Goal: Task Accomplishment & Management: Use online tool/utility

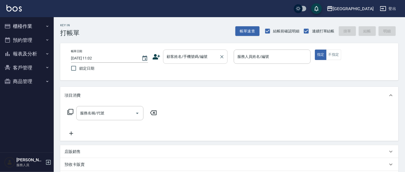
drag, startPoint x: 163, startPoint y: 57, endPoint x: 159, endPoint y: 72, distance: 15.4
click at [163, 57] on div "顧客姓名/手機號碼/編號" at bounding box center [195, 57] width 64 height 14
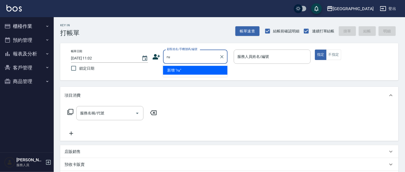
type input "r"
type input "正"
type input "蔣"
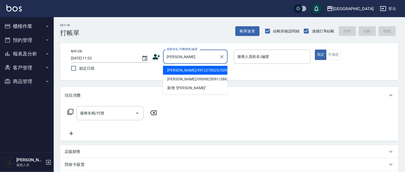
type input "[PERSON_NAME]"
type input "290"
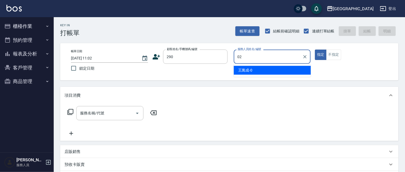
type input "[PERSON_NAME]-02"
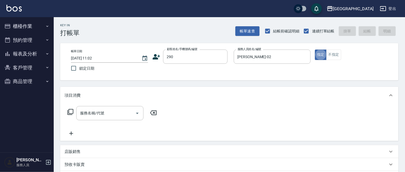
type button "true"
type input "[PERSON_NAME]/0989688802/290"
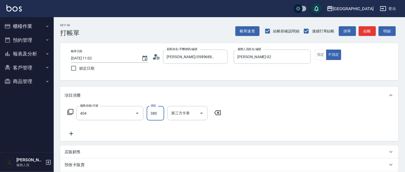
type input "剪髮(380)(404)"
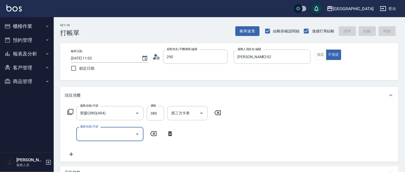
type input "290"
type input "[DATE] 16:57"
type input "[PERSON_NAME]/0989688802/290"
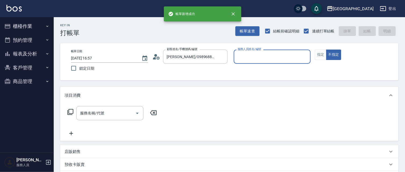
type input "2"
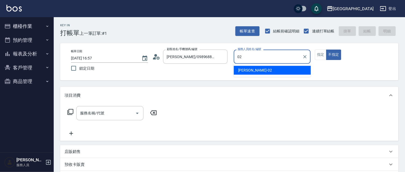
type input "[PERSON_NAME]-02"
type button "false"
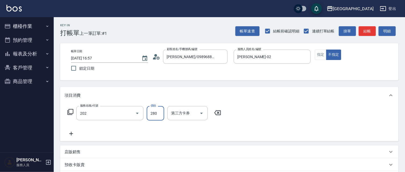
type input "洗髮[280](202)"
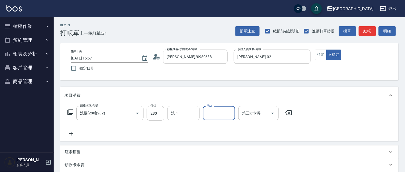
click at [183, 116] on input "洗-1" at bounding box center [183, 113] width 27 height 9
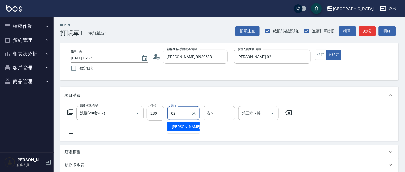
type input "[PERSON_NAME]-02"
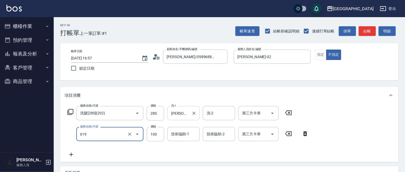
type input "[PERSON_NAME].玻酸.晶膜.水療(619)"
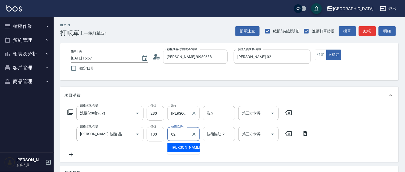
type input "[PERSON_NAME]-02"
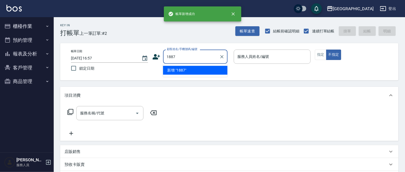
type input "1887"
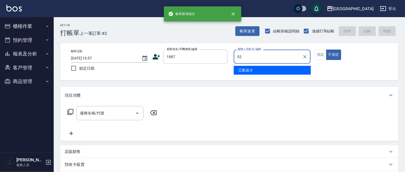
type input "[PERSON_NAME]-02"
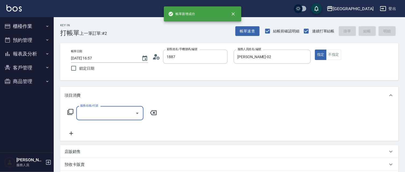
type input "[PERSON_NAME]/0920178671/1887"
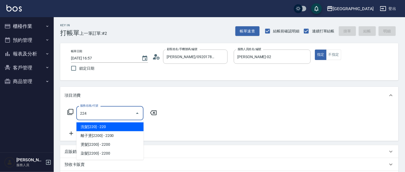
type input "洗髮(卡)230(224)"
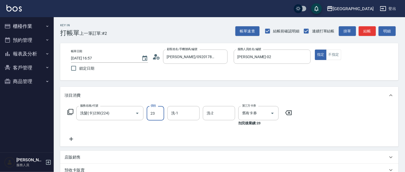
type input "230"
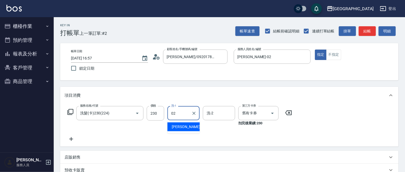
type input "[PERSON_NAME]-02"
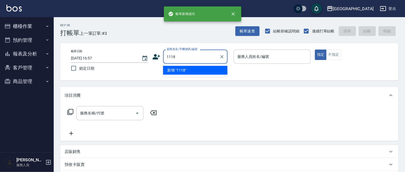
type input "1118"
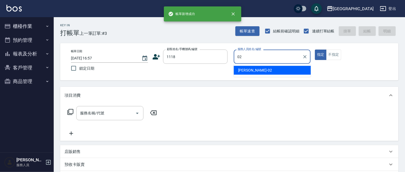
type input "[PERSON_NAME]-02"
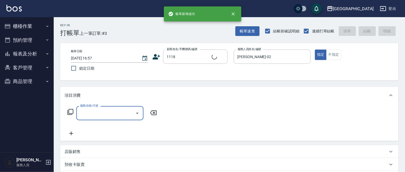
type input "2"
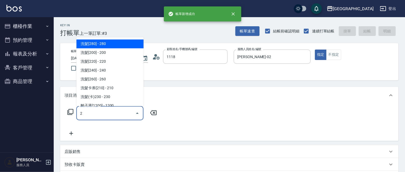
type input "[PERSON_NAME]/0928397958/1118"
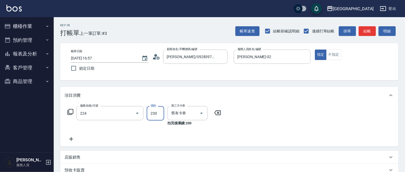
type input "洗髮(卡)230(224)"
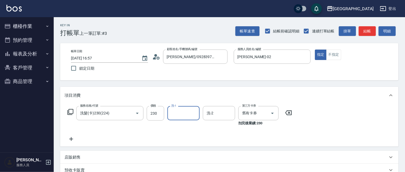
type input "0"
type input "[PERSON_NAME]-15"
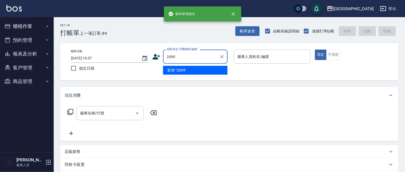
type input "2099"
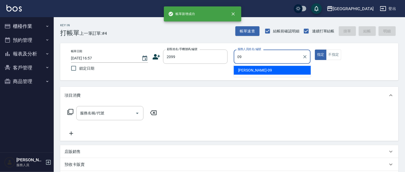
type input "[PERSON_NAME]-09"
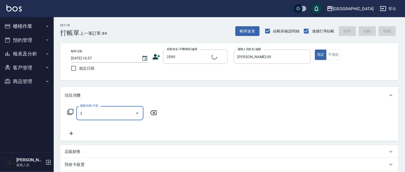
type input "20"
type input "[PERSON_NAME]/0934274881/2099"
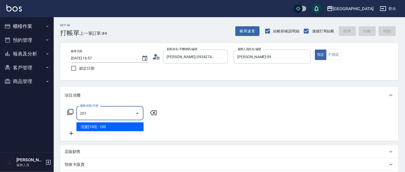
type input "洗髮[100](201)"
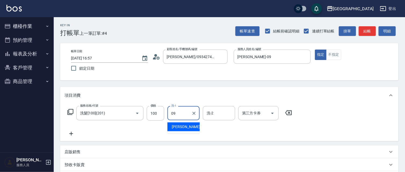
type input "[PERSON_NAME]-09"
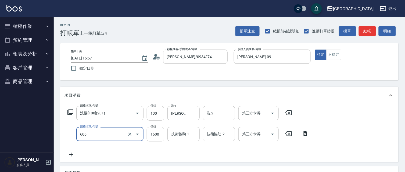
type input "結構護髮[1600](606)"
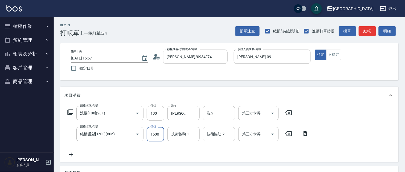
type input "1500"
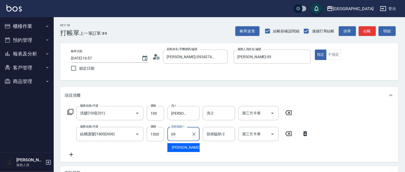
type input "[PERSON_NAME]-09"
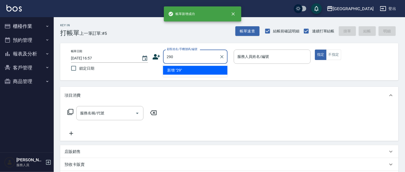
type input "290"
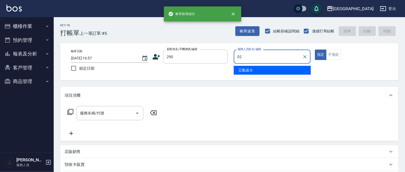
type input "[PERSON_NAME]-02"
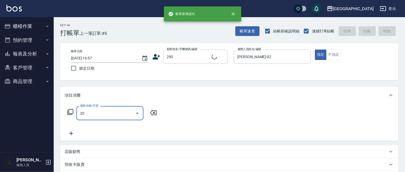
type input "201"
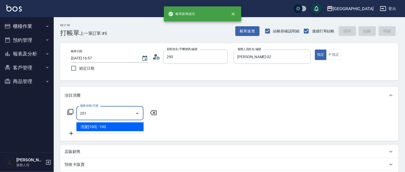
type input "[PERSON_NAME]/0989688802/290"
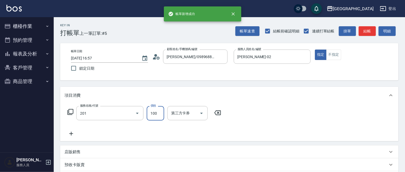
type input "洗髮[100](201)"
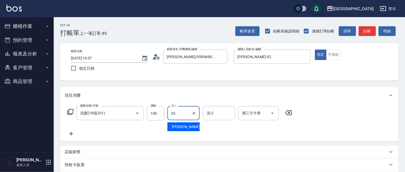
type input "[PERSON_NAME]-02"
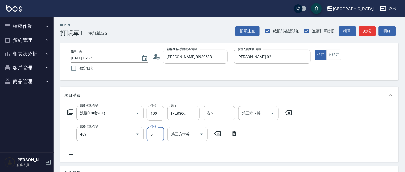
type input "剪髮(550)(409)"
type input "580"
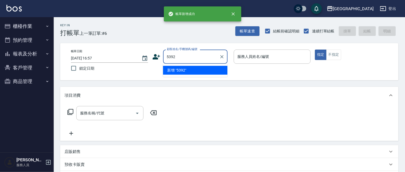
type input "5392"
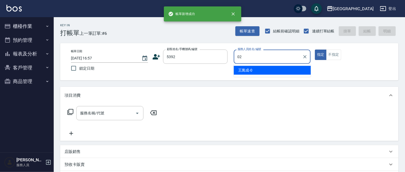
type input "[PERSON_NAME]-02"
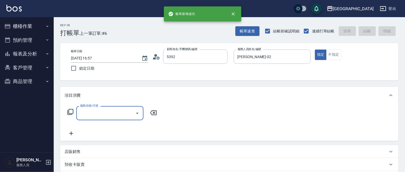
type input "[PERSON_NAME]/0912270023/5392"
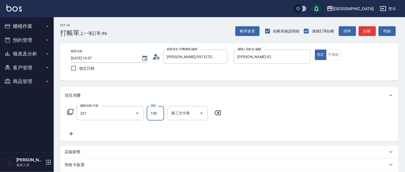
type input "洗髮[100](201)"
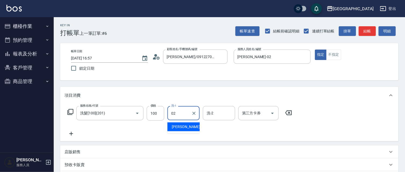
type input "[PERSON_NAME]-02"
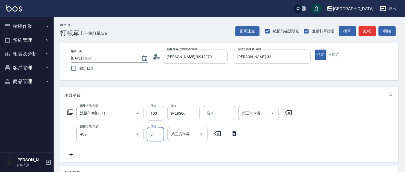
type input "剪髮(550)(409)"
type input "580"
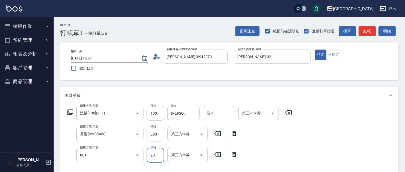
type input "潤絲(801)"
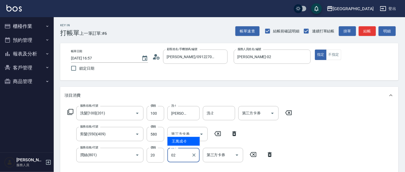
type input "[PERSON_NAME]-02"
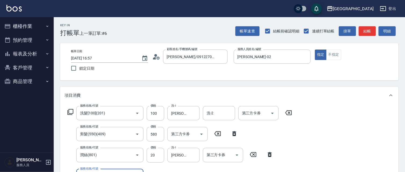
scroll to position [9, 0]
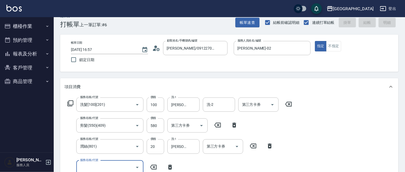
type input "[DATE] 16:58"
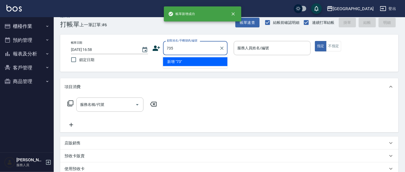
type input "735"
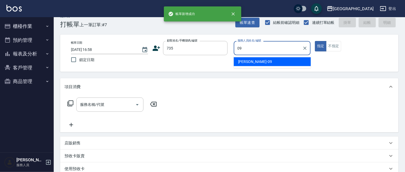
type input "[PERSON_NAME]-09"
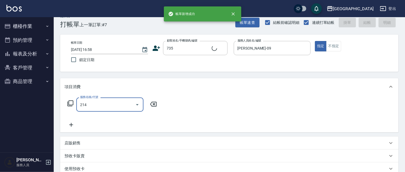
type input "214"
type input "[PERSON_NAME]/ 0958338986/735"
type input "滾珠洗髪699(214)"
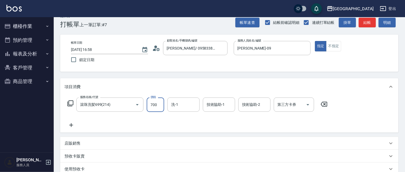
drag, startPoint x: 159, startPoint y: 103, endPoint x: 0, endPoint y: 76, distance: 161.4
click at [64, 101] on div "服務名稱/代號 滾珠洗髪699(214) 服務名稱/代號 價格 700 價格 洗-1 洗-1 技術協助-1 技術協助-1 技術協助-2 技術協助-2 第三方卡…" at bounding box center [197, 105] width 266 height 14
click at [159, 104] on input "699" at bounding box center [155, 105] width 17 height 14
type input "700"
type input "[PERSON_NAME]-15"
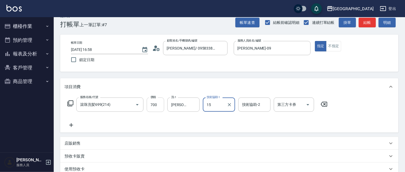
type input "[PERSON_NAME]-15"
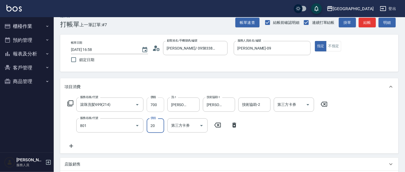
type input "潤絲(801)"
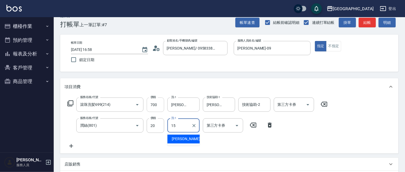
type input "[PERSON_NAME]-15"
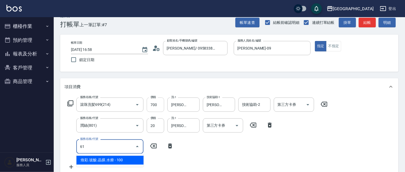
type input "6"
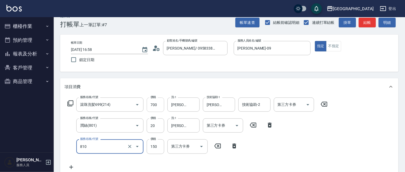
type input "單梳(810)"
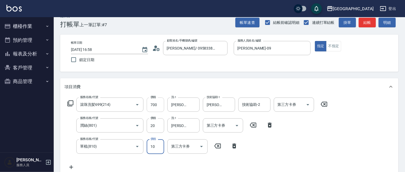
type input "100"
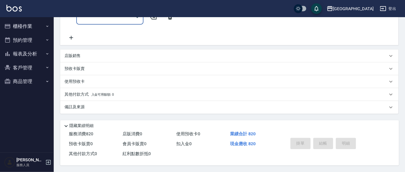
scroll to position [0, 0]
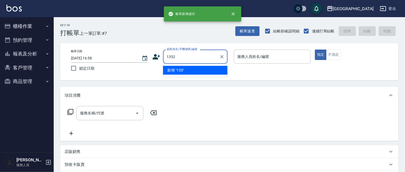
type input "1352"
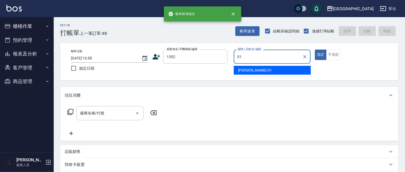
type input "[PERSON_NAME]-01"
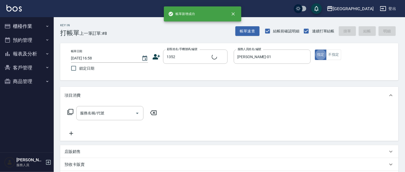
type input "4"
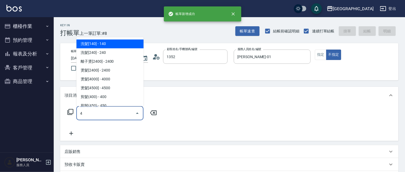
type input "[PERSON_NAME]/0421/1352"
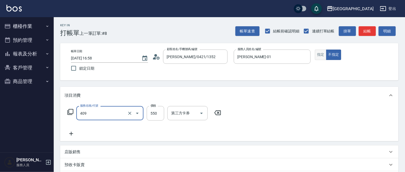
type input "剪髮(550)(409)"
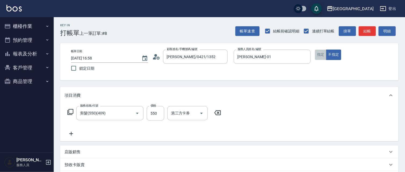
click at [323, 57] on button "指定" at bounding box center [321, 55] width 12 height 10
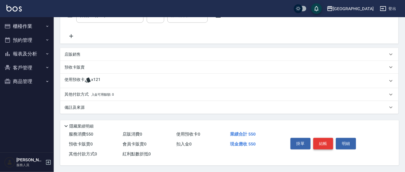
scroll to position [99, 0]
click at [323, 143] on button "結帳" at bounding box center [323, 143] width 20 height 11
click at [313, 138] on button "結帳" at bounding box center [323, 143] width 20 height 11
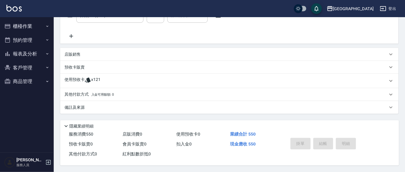
type input "[DATE] 16:59"
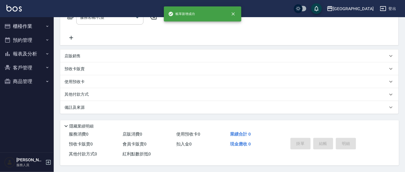
scroll to position [0, 0]
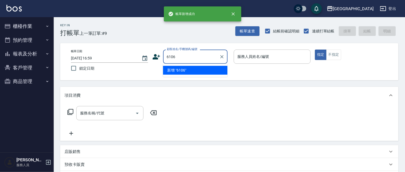
type input "6106"
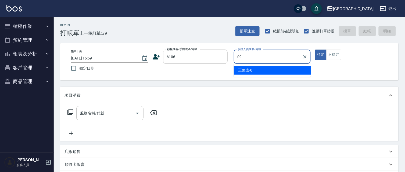
type input "09"
type input "[PERSON_NAME]/0920241221/6106"
type input "[PERSON_NAME]-09"
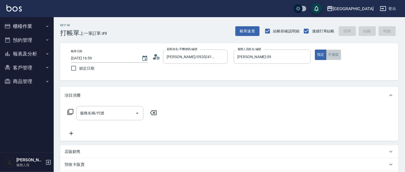
drag, startPoint x: 331, startPoint y: 57, endPoint x: 278, endPoint y: 64, distance: 54.0
click at [331, 56] on button "不指定" at bounding box center [333, 55] width 15 height 10
click at [100, 112] on div "服務名稱/代號 服務名稱/代號" at bounding box center [109, 113] width 67 height 14
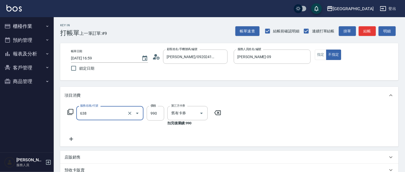
type input "(芙)頭皮養護套卡(638)"
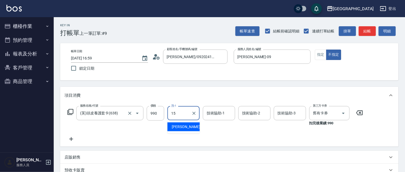
type input "[PERSON_NAME]-15"
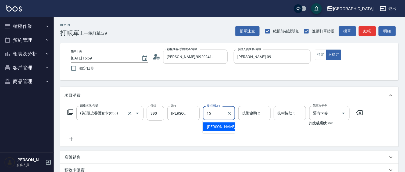
type input "[PERSON_NAME]-15"
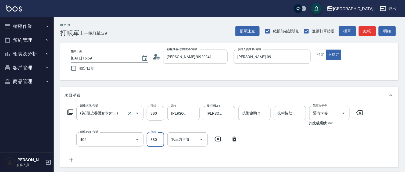
type input "剪髮(380)(404)"
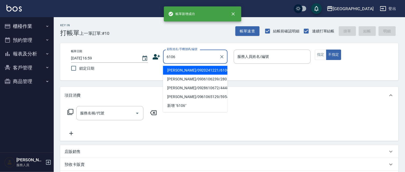
type input "6106"
type input "02"
type input "[PERSON_NAME]/0920241221/6106"
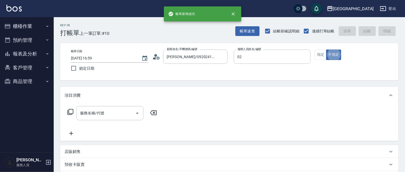
type input "[PERSON_NAME]-02"
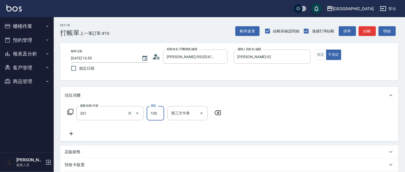
type input "洗髮[100](201)"
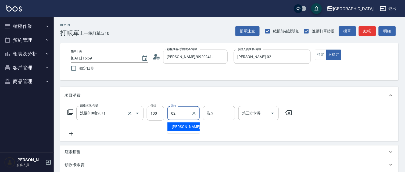
type input "[PERSON_NAME]-02"
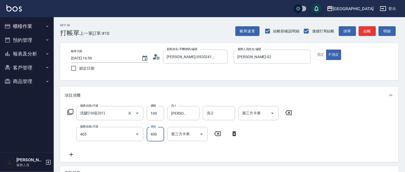
type input "剪髮(400)(405)"
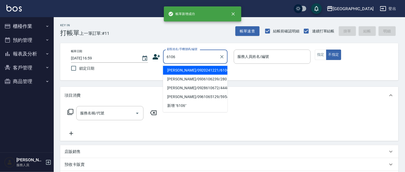
type input "6106"
type input "0"
type input "[PERSON_NAME]/0920241221/6106"
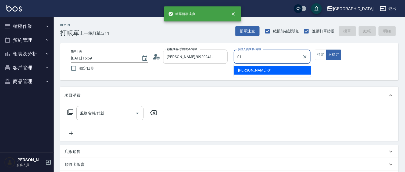
type input "[PERSON_NAME]-01"
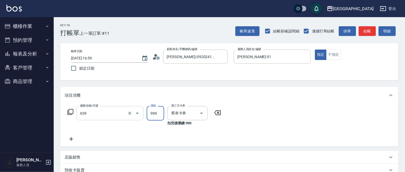
type input "(芙)蘆薈髮膜套卡(自材)(639)"
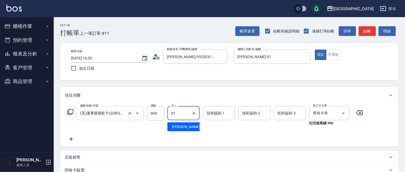
type input "[PERSON_NAME]-01"
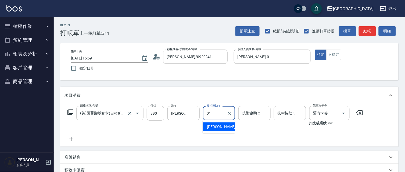
type input "[PERSON_NAME]-01"
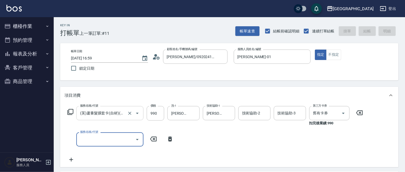
type input "[DATE] 17:00"
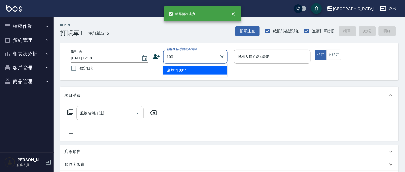
type input "1001"
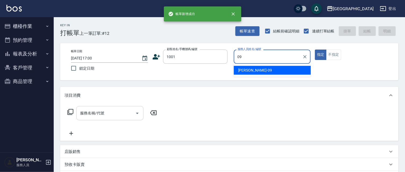
type input "[PERSON_NAME]-09"
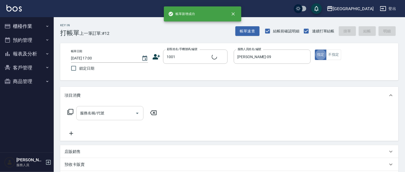
type input "2"
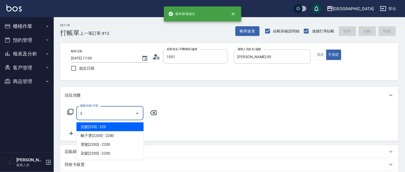
type input "[PERSON_NAME]/0921765636/1001"
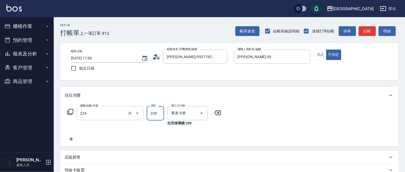
type input "洗髮(卡)230(224)"
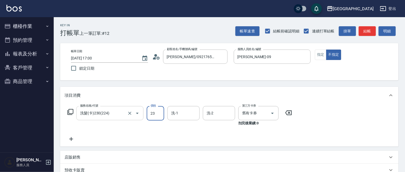
type input "230"
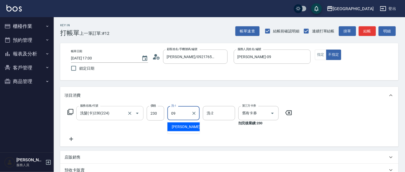
type input "[PERSON_NAME]-09"
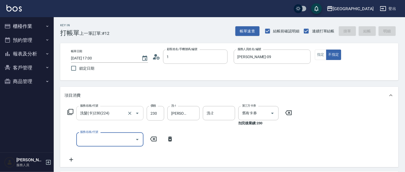
type input "13"
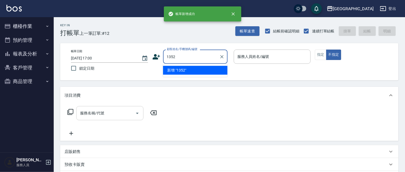
type input "1352"
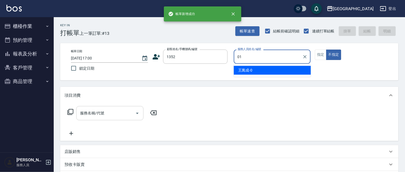
type input "[PERSON_NAME]-01"
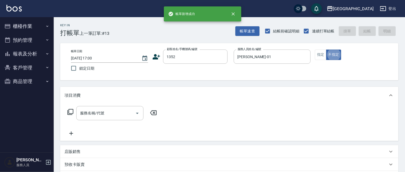
type input "[PERSON_NAME]/0421/1352"
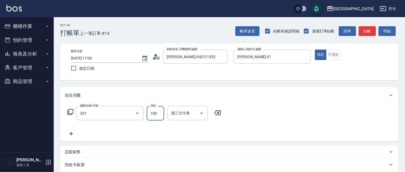
type input "洗髮[100](201)"
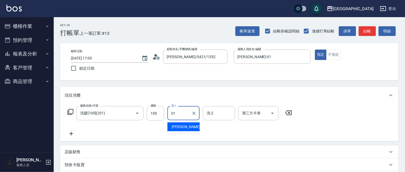
type input "[PERSON_NAME]-01"
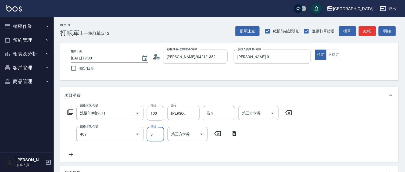
type input "剪髮(550)(409)"
type input "580"
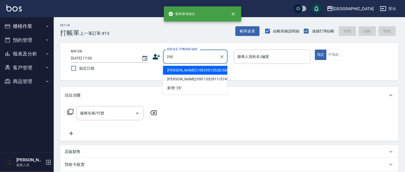
type input "290"
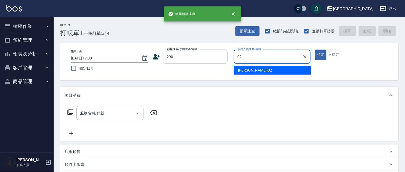
type input "[PERSON_NAME]-02"
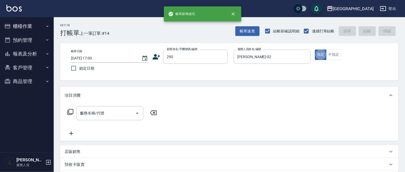
type input "20"
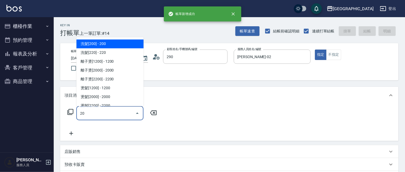
type input "[PERSON_NAME]/0989688802/290"
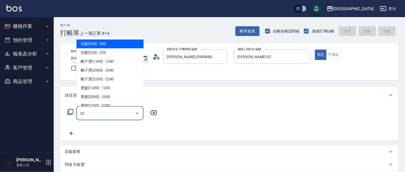
type input "2"
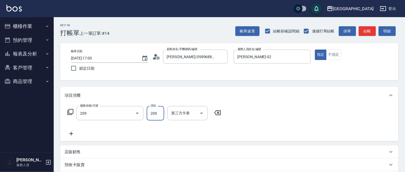
type input "洗髮[200](209)"
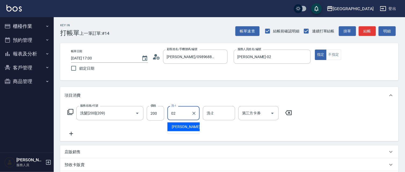
type input "[PERSON_NAME]-02"
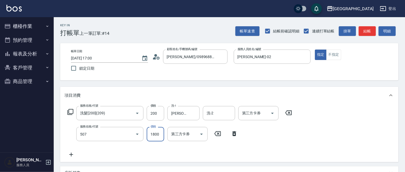
type input "染髮[1800](507)"
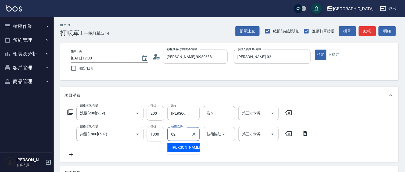
type input "[PERSON_NAME]-02"
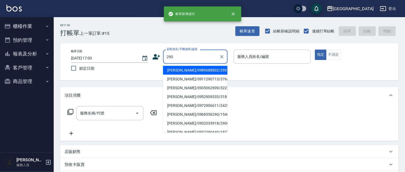
type input "290"
type input "02"
type input "[PERSON_NAME]/0989688802/290"
type input "[PERSON_NAME]-02"
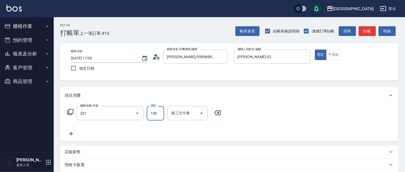
type input "洗髮[100](201)"
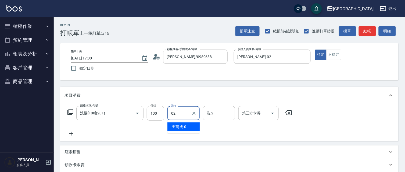
type input "[PERSON_NAME]-02"
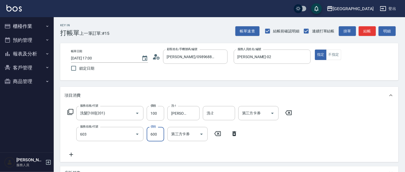
type input "護髮[600](603)"
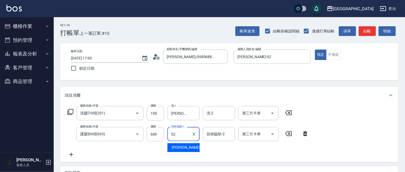
type input "[PERSON_NAME]-02"
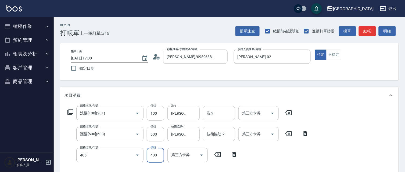
type input "剪髮(400)(405)"
click at [124, 135] on input "護髮[600](603)" at bounding box center [102, 134] width 47 height 9
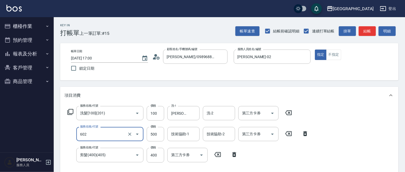
type input "護髮[500](602)"
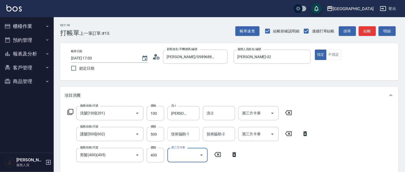
click at [189, 138] on input "技術協助-1" at bounding box center [183, 134] width 27 height 9
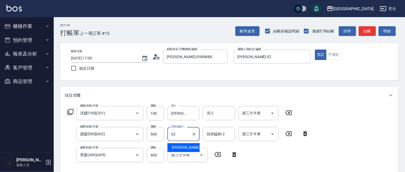
type input "[PERSON_NAME]-02"
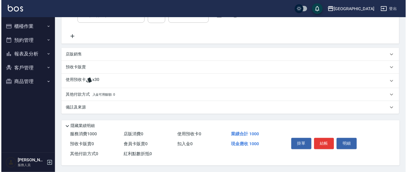
scroll to position [141, 0]
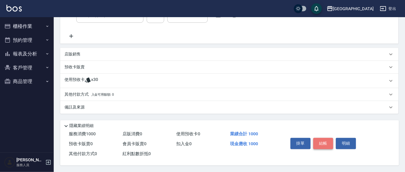
drag, startPoint x: 329, startPoint y: 144, endPoint x: 317, endPoint y: 141, distance: 13.2
click at [329, 144] on button "結帳" at bounding box center [323, 143] width 20 height 11
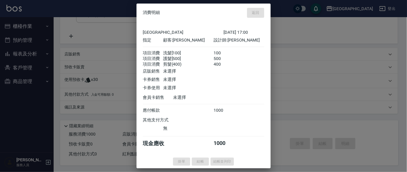
type input "[DATE] 17:01"
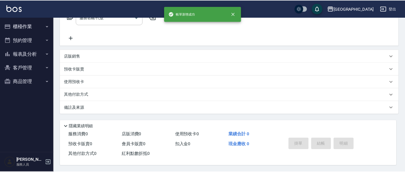
scroll to position [0, 0]
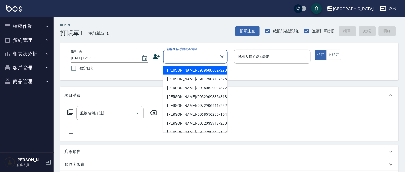
click at [180, 58] on input "顧客姓名/手機號碼/編號" at bounding box center [191, 56] width 52 height 9
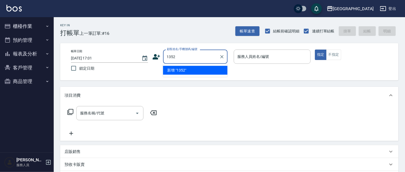
type input "1352"
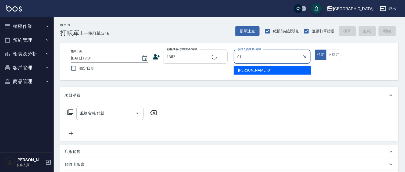
type input "01"
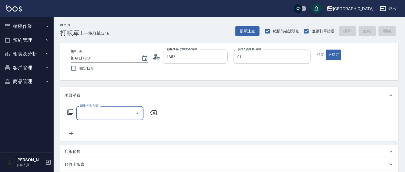
type input "[PERSON_NAME]/0421/1352"
type input "[PERSON_NAME]-01"
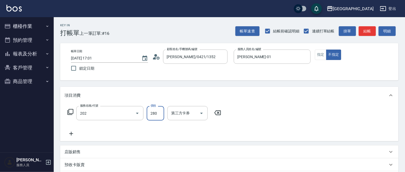
type input "洗髮[280](202)"
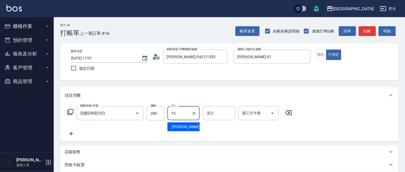
type input "[PERSON_NAME]-15"
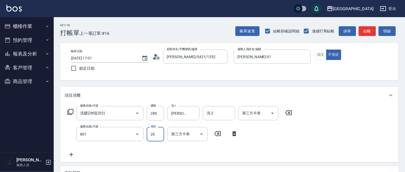
type input "潤絲(801)"
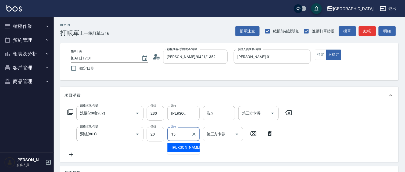
type input "[PERSON_NAME]-15"
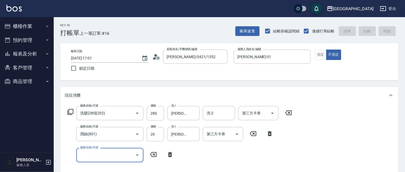
type input "[DATE] 17:02"
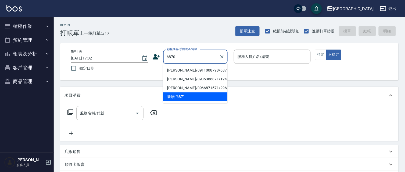
type input "6870"
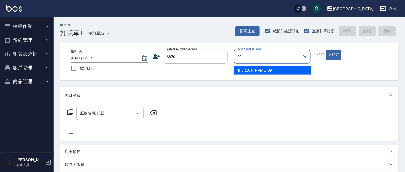
type input "[PERSON_NAME]-09"
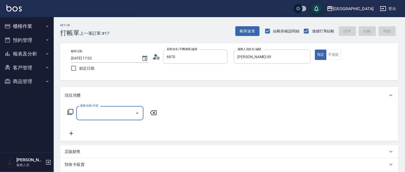
type input "[PERSON_NAME]/0952082292/6870"
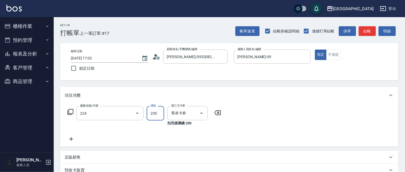
type input "洗髮(卡)230(224)"
